Goal: Task Accomplishment & Management: Use online tool/utility

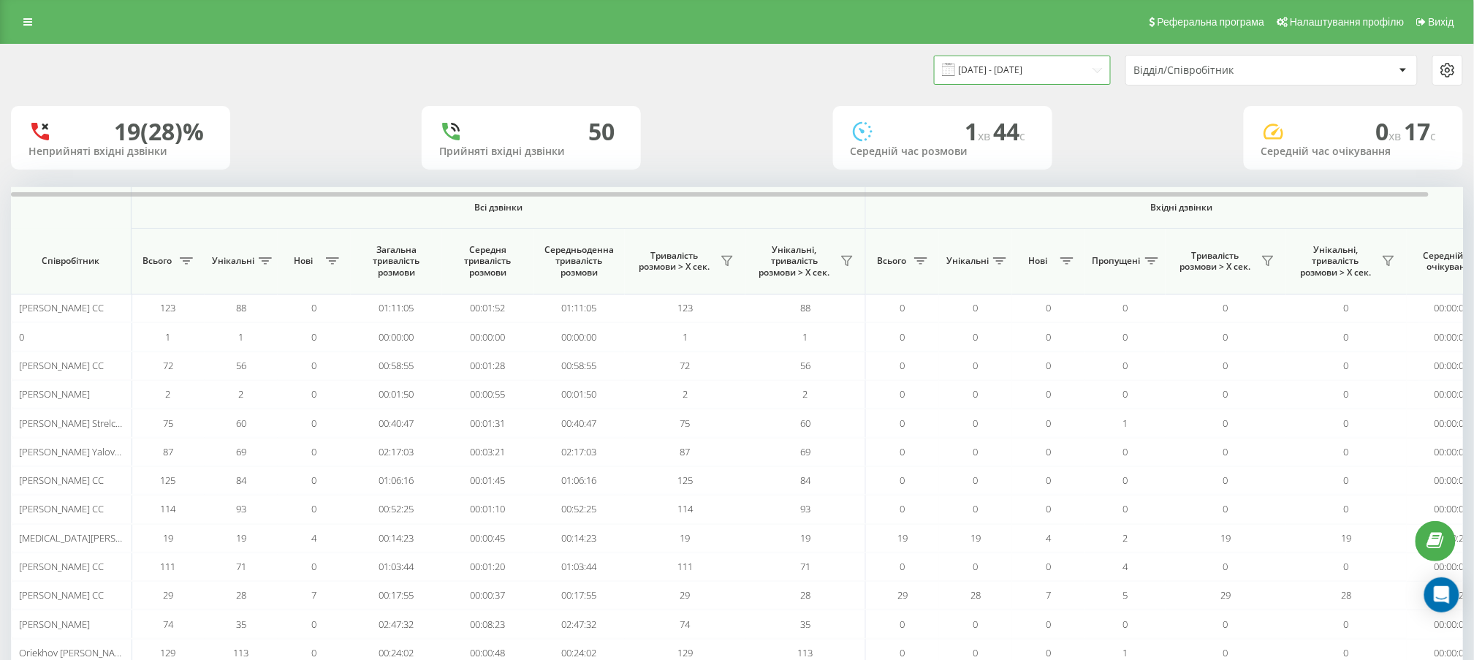
click at [1048, 66] on input "18.08.2025 - 18.08.2025" at bounding box center [1022, 70] width 177 height 28
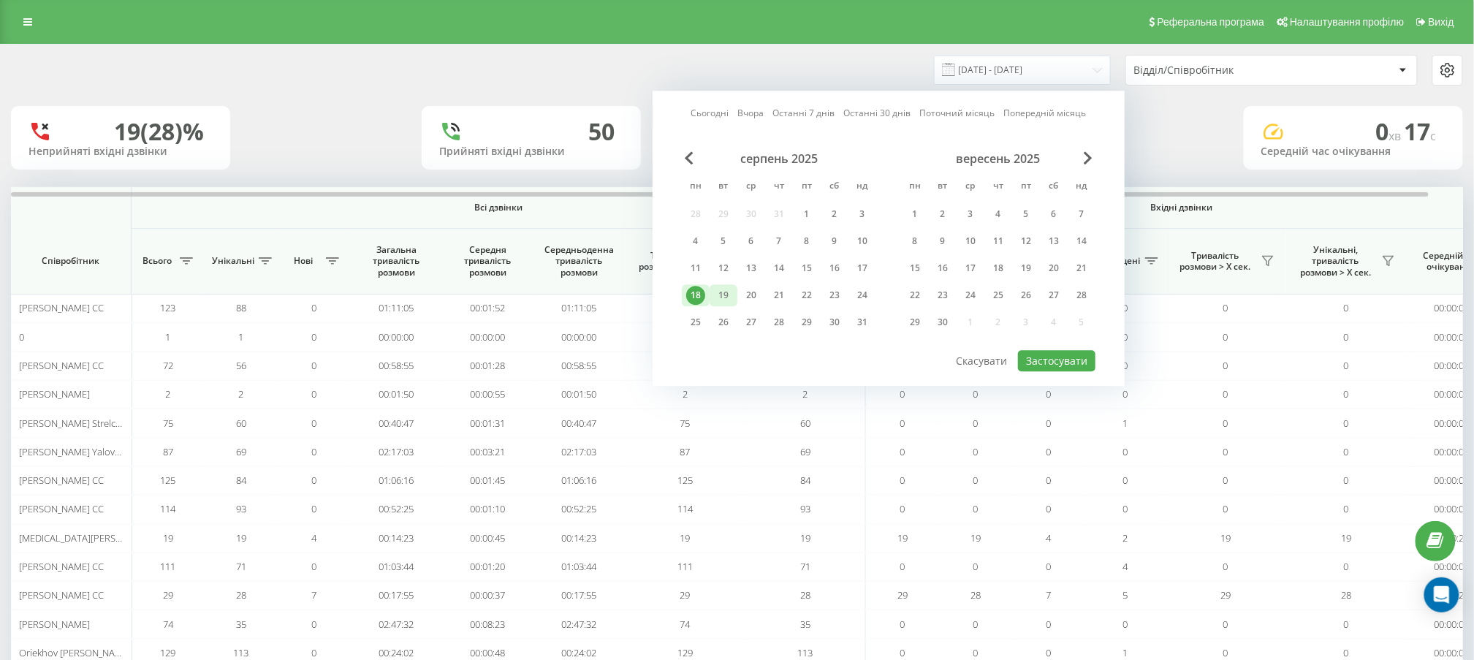
click at [722, 290] on div "19" at bounding box center [723, 295] width 19 height 19
click at [1062, 350] on button "Застосувати" at bounding box center [1056, 360] width 77 height 21
type input "19.08.2025 - 19.08.2025"
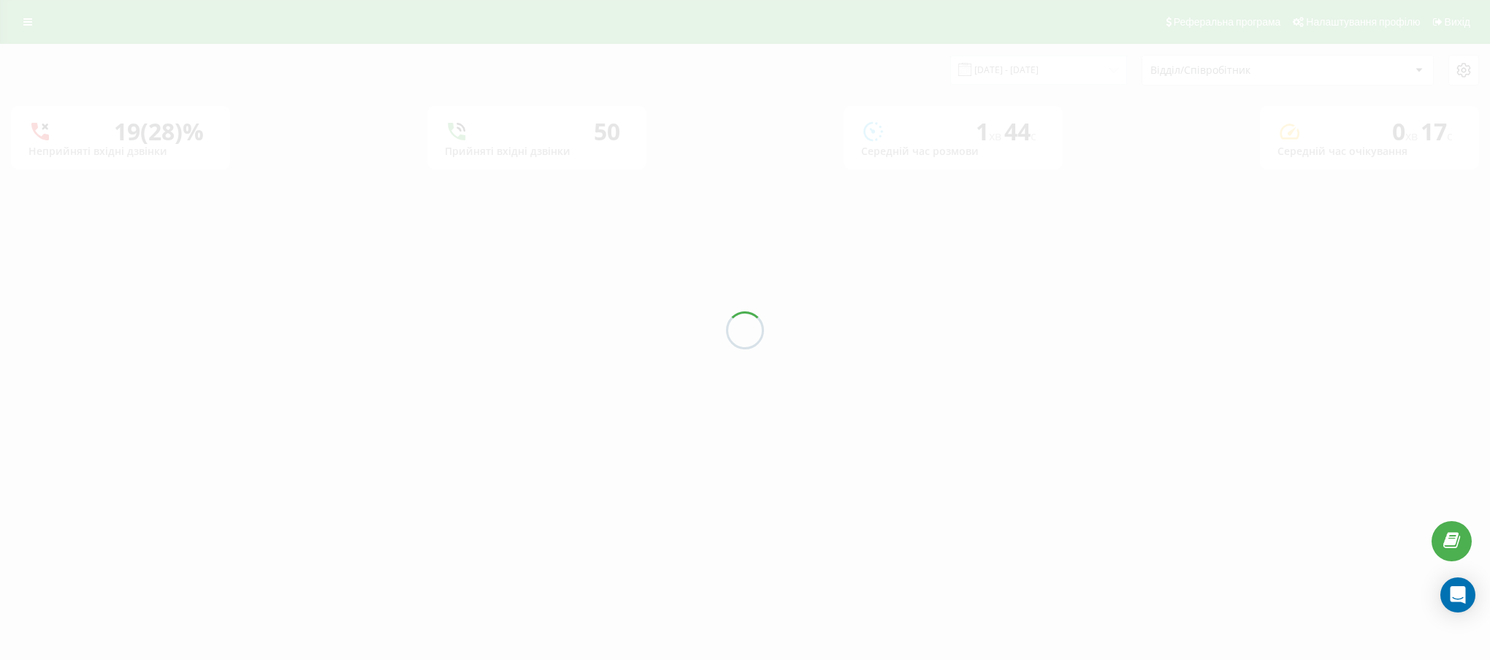
click at [1187, 76] on div at bounding box center [745, 330] width 1490 height 660
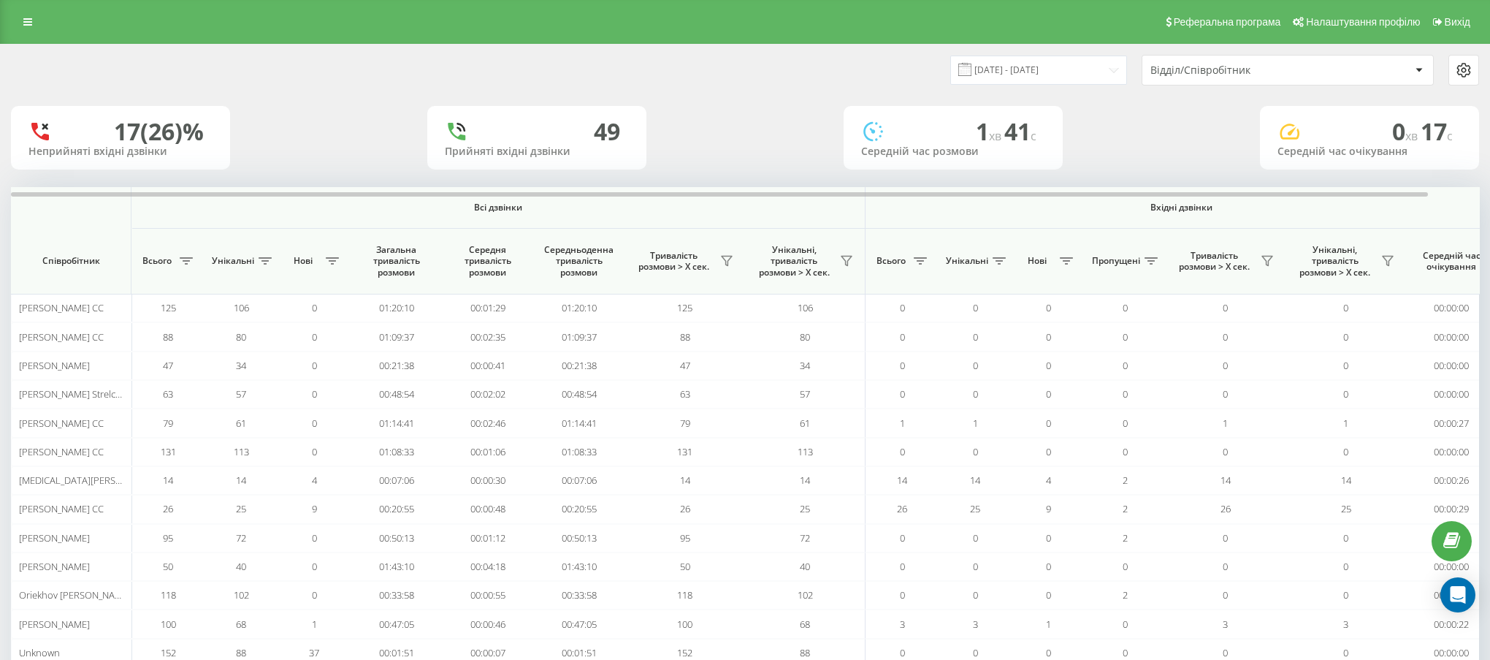
click at [1170, 71] on div "Відділ/Співробітник" at bounding box center [1238, 70] width 175 height 12
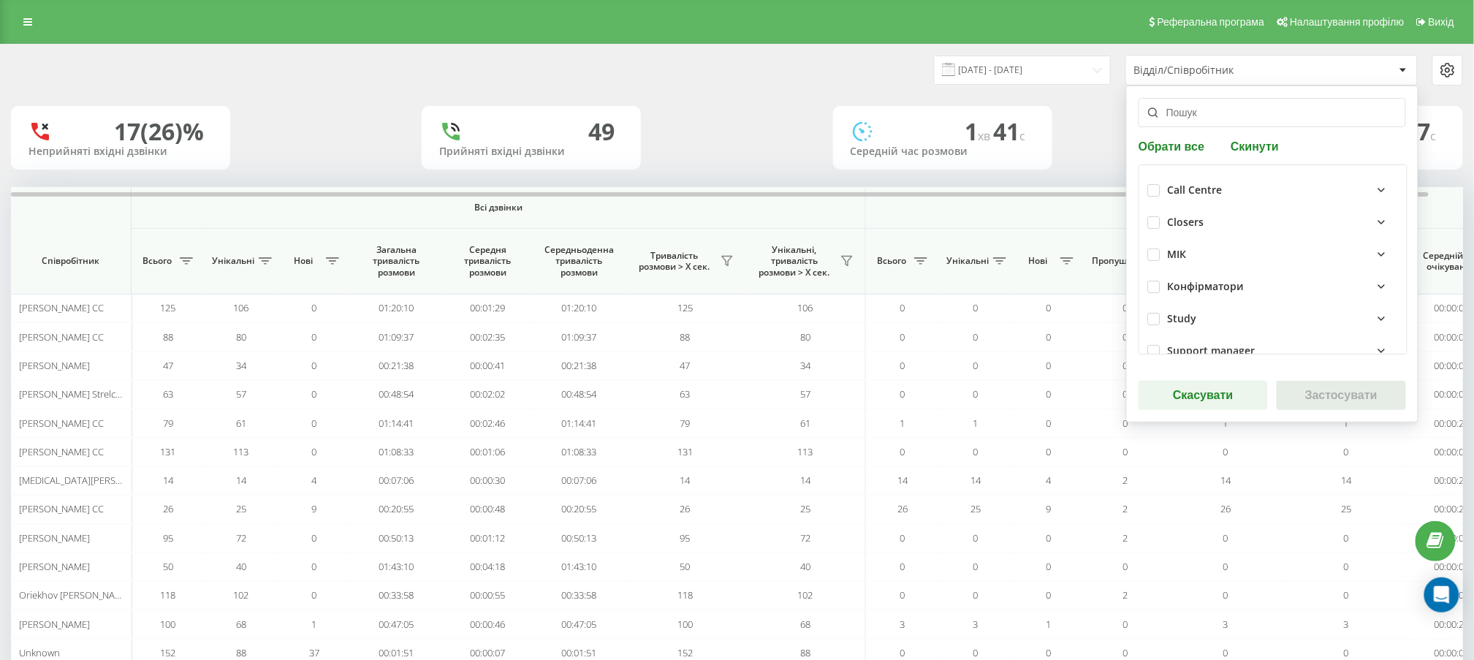
click at [1163, 75] on div "Відділ/Співробітник" at bounding box center [1221, 70] width 175 height 12
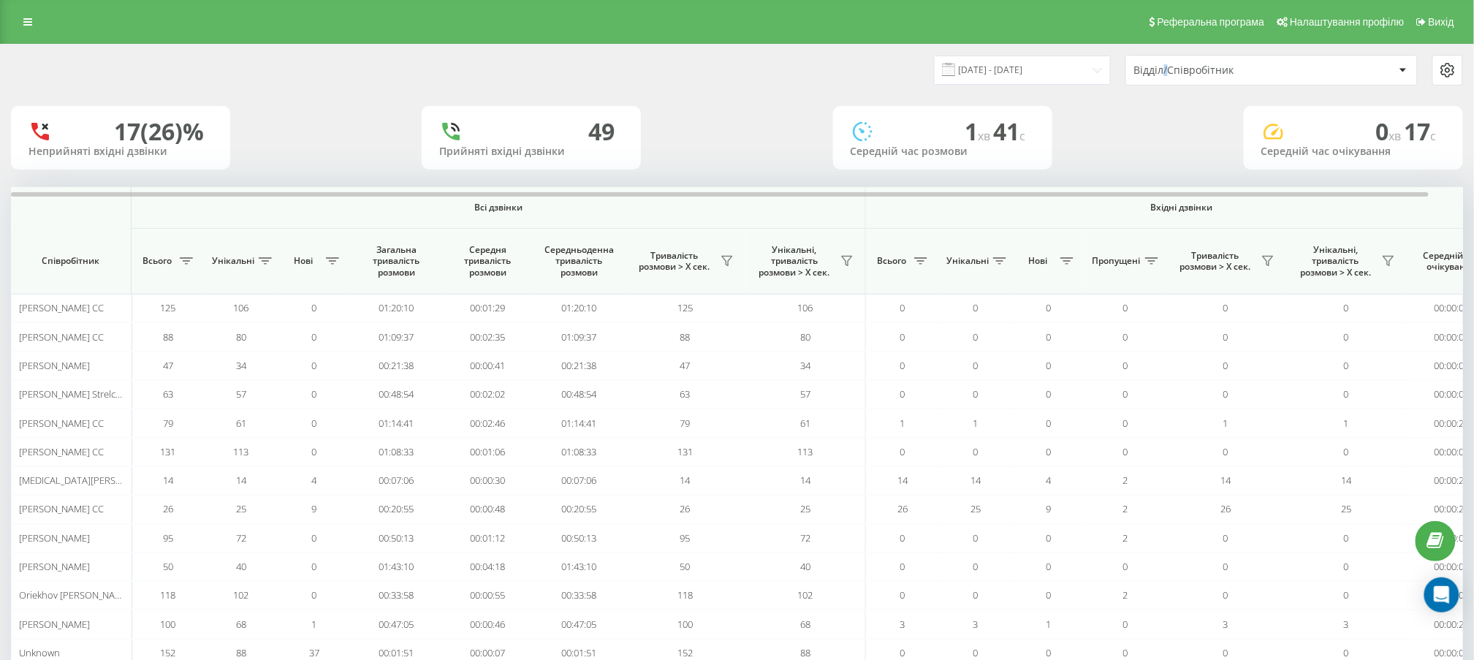
click at [1161, 73] on div "Відділ/Співробітник" at bounding box center [1221, 70] width 175 height 12
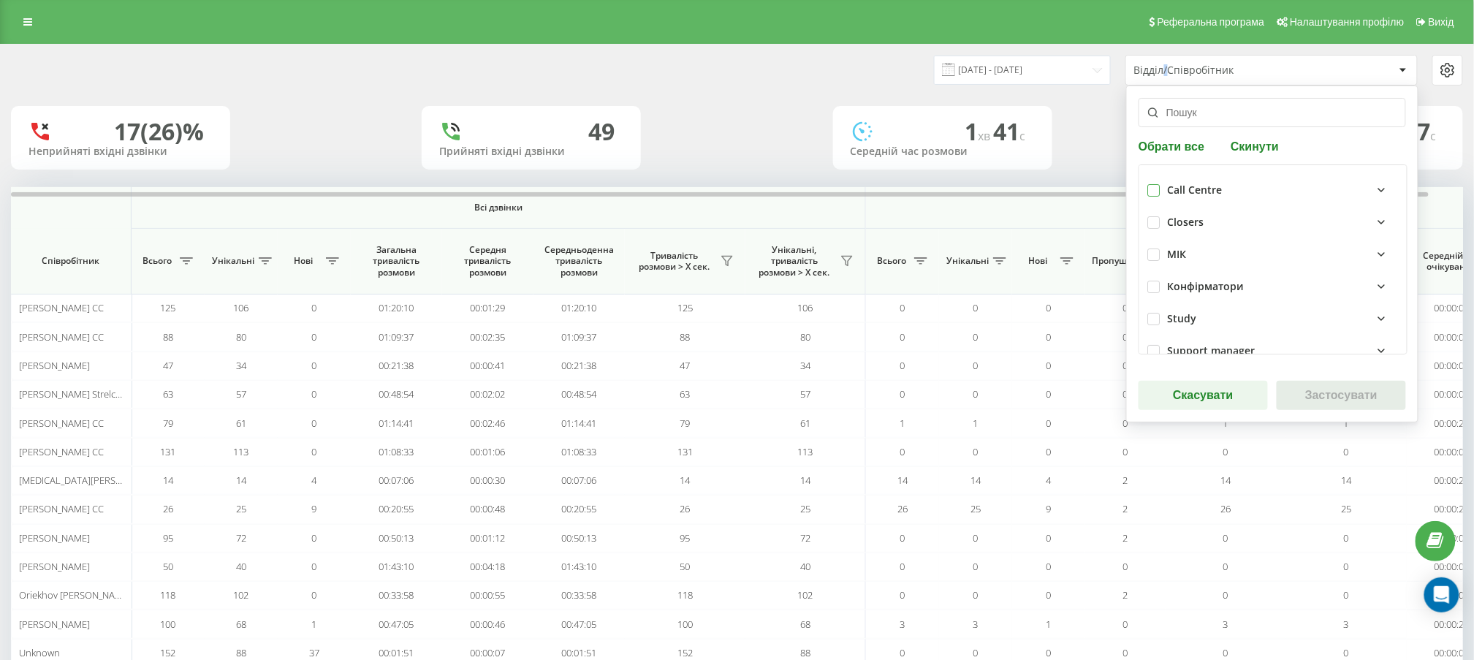
click at [1149, 186] on div at bounding box center [1154, 190] width 12 height 12
checkbox input "true"
click at [1355, 399] on button "Застосувати" at bounding box center [1340, 395] width 129 height 29
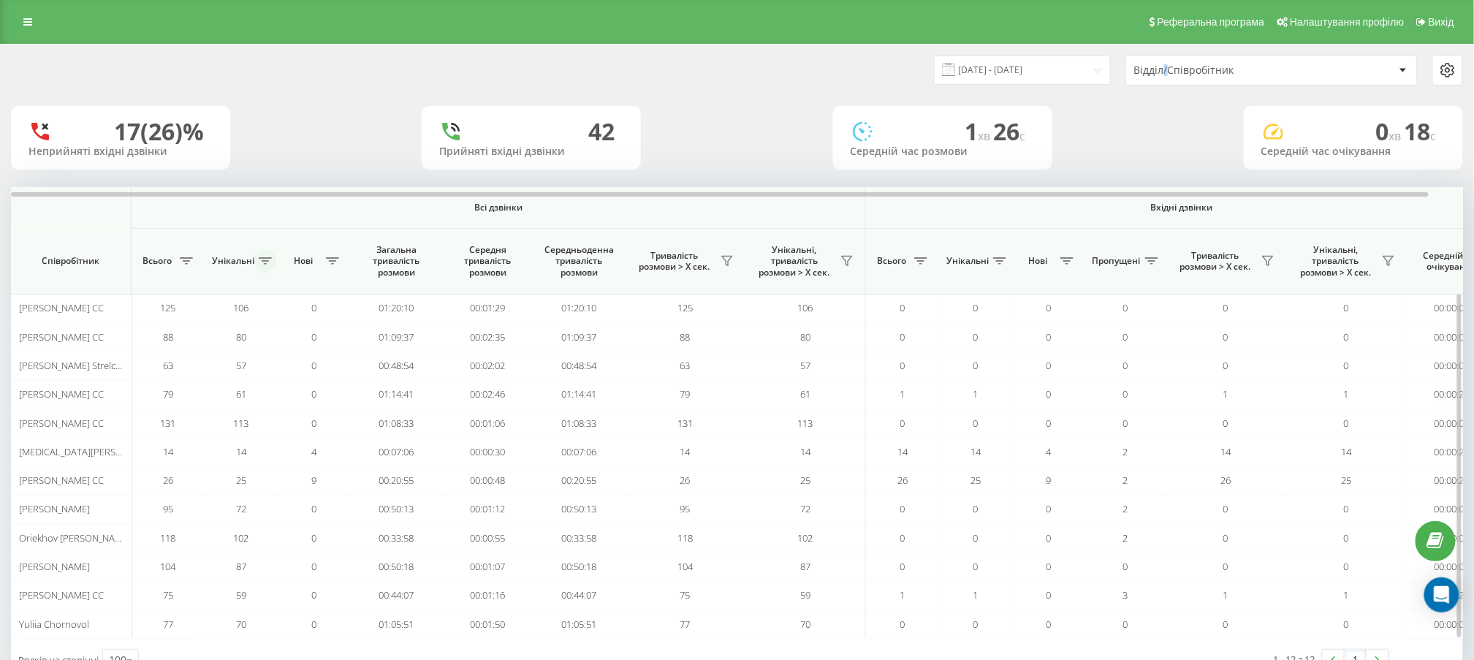
click at [267, 262] on icon at bounding box center [265, 260] width 13 height 7
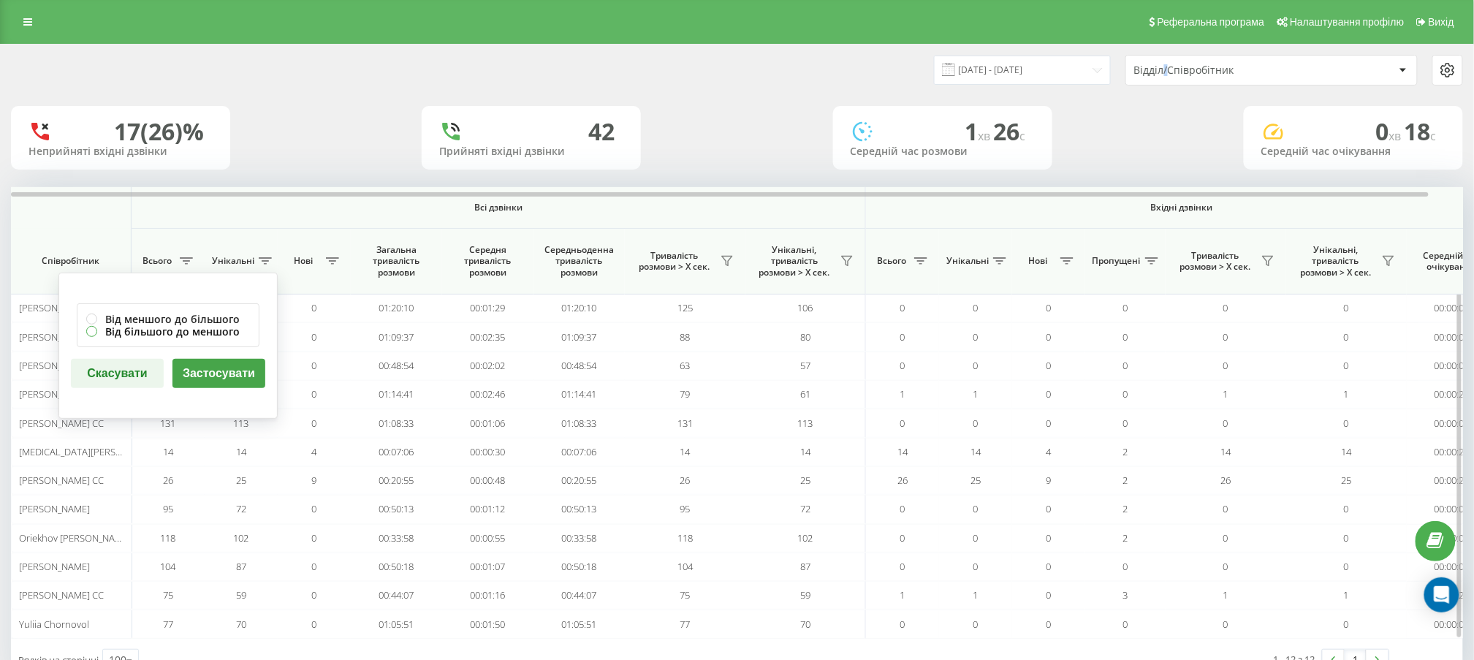
click at [196, 329] on label "Від більшого до меншого" at bounding box center [168, 331] width 164 height 12
radio input "true"
click at [196, 378] on button "Застосувати" at bounding box center [218, 373] width 93 height 29
